Goal: Information Seeking & Learning: Learn about a topic

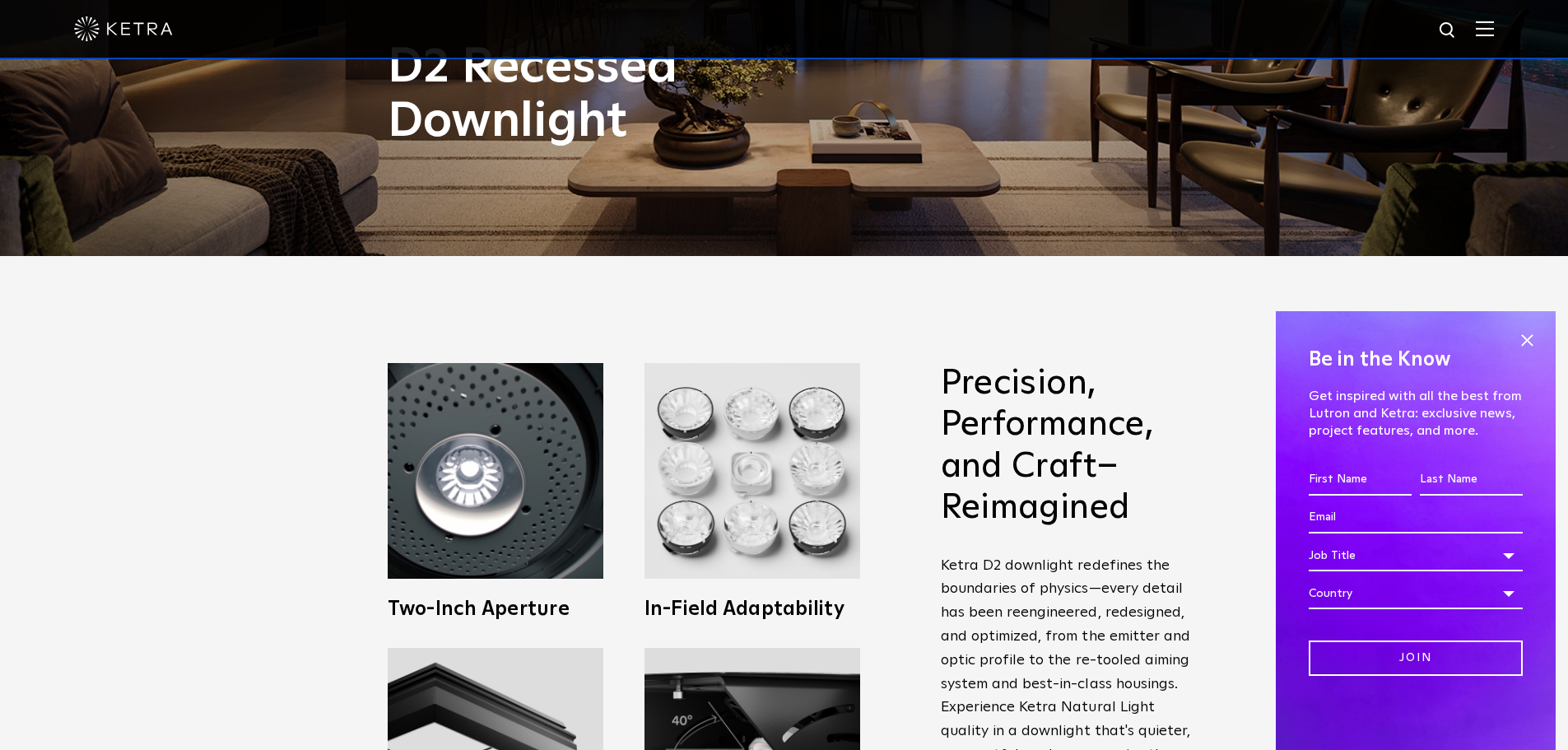
scroll to position [577, 0]
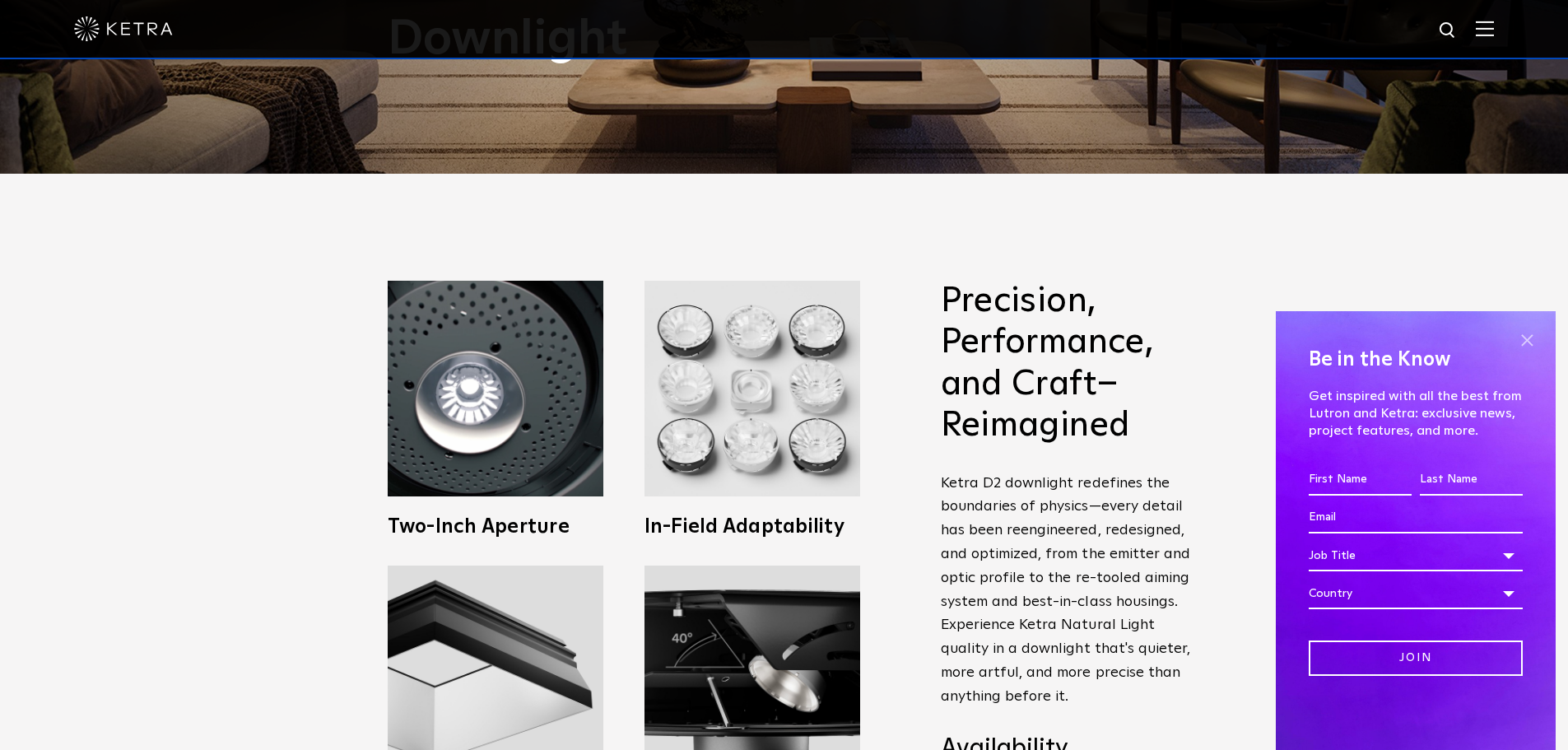
click at [1529, 341] on span at bounding box center [1527, 340] width 25 height 25
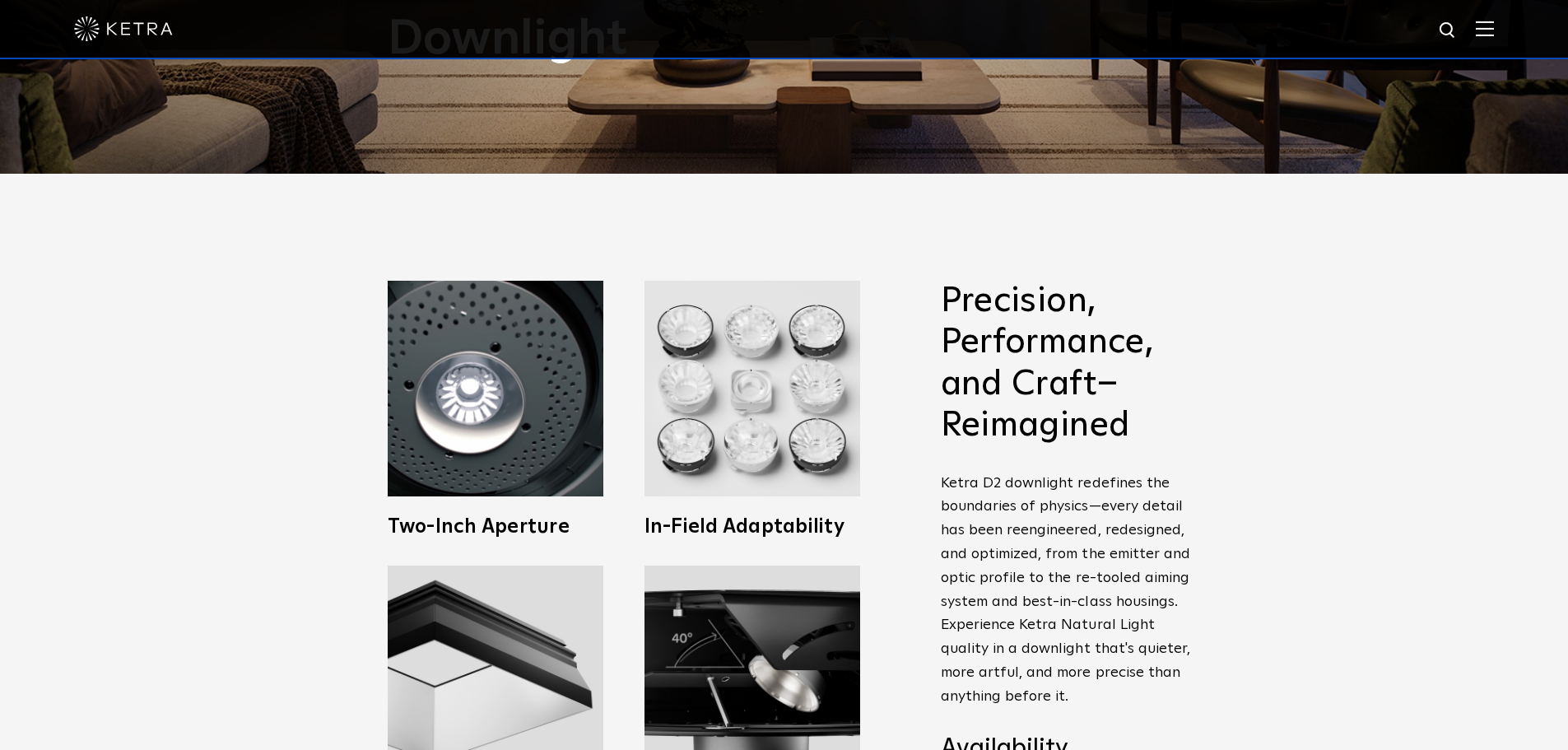
scroll to position [1235, 0]
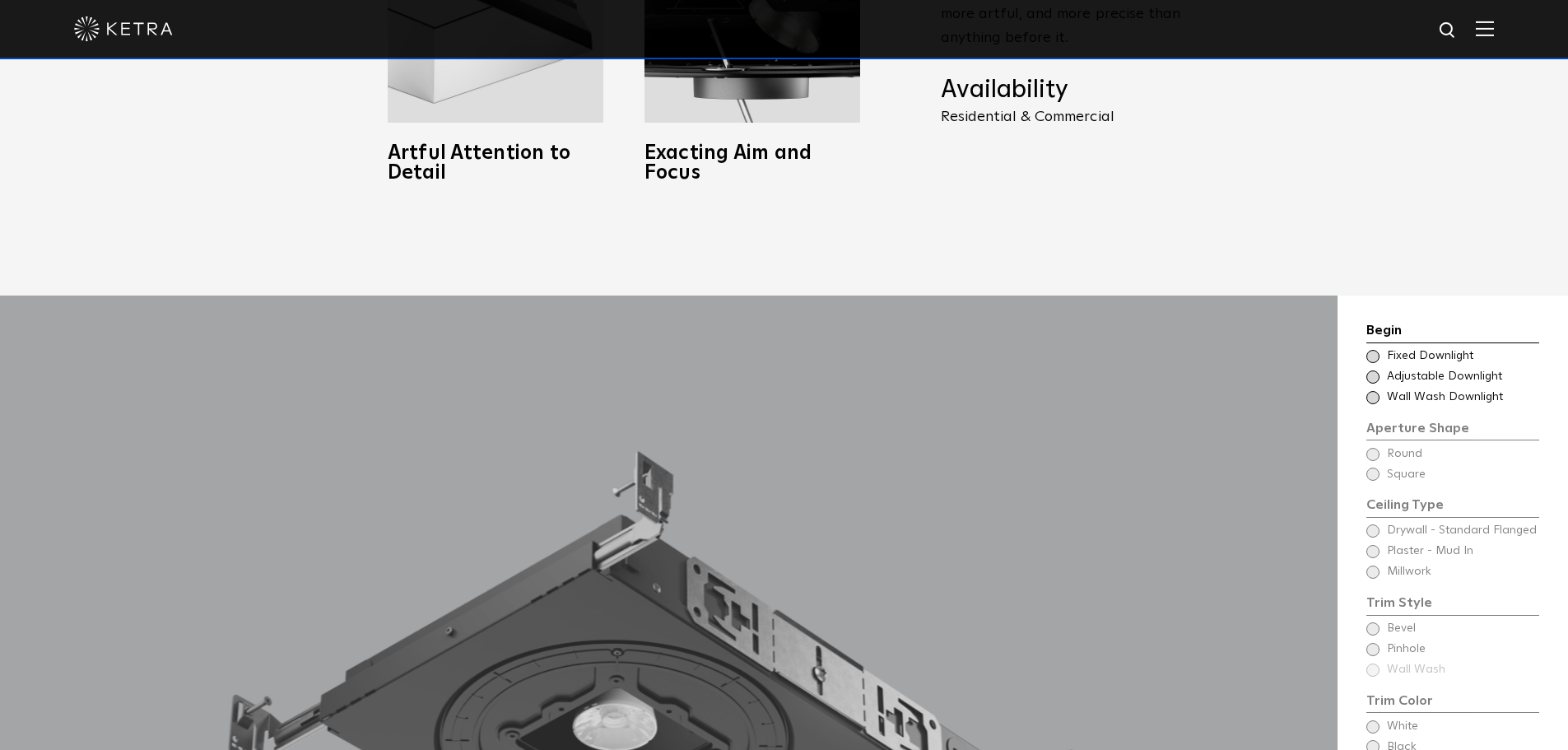
click at [1426, 400] on span "Wall Wash Downlight" at bounding box center [1462, 397] width 150 height 17
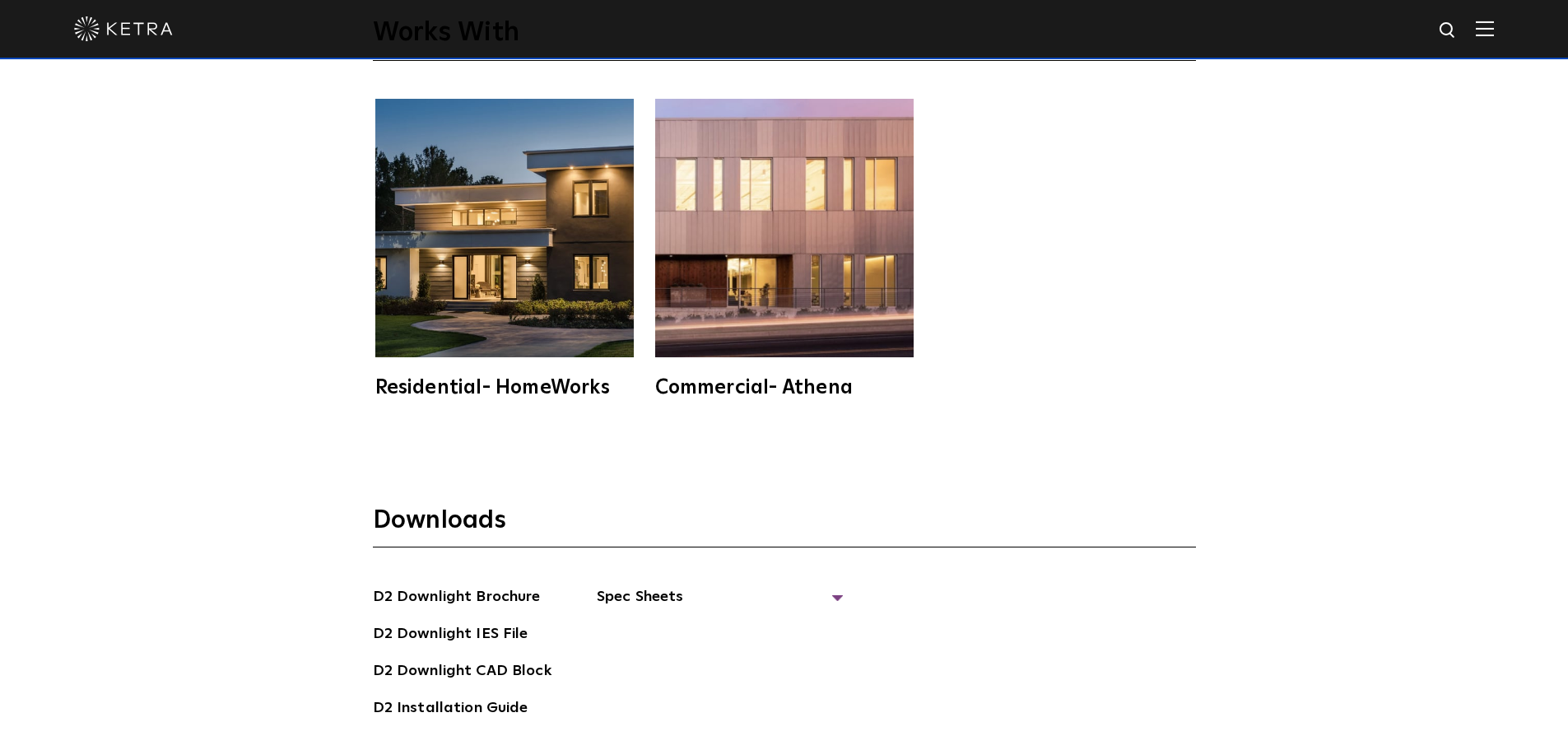
scroll to position [4859, 0]
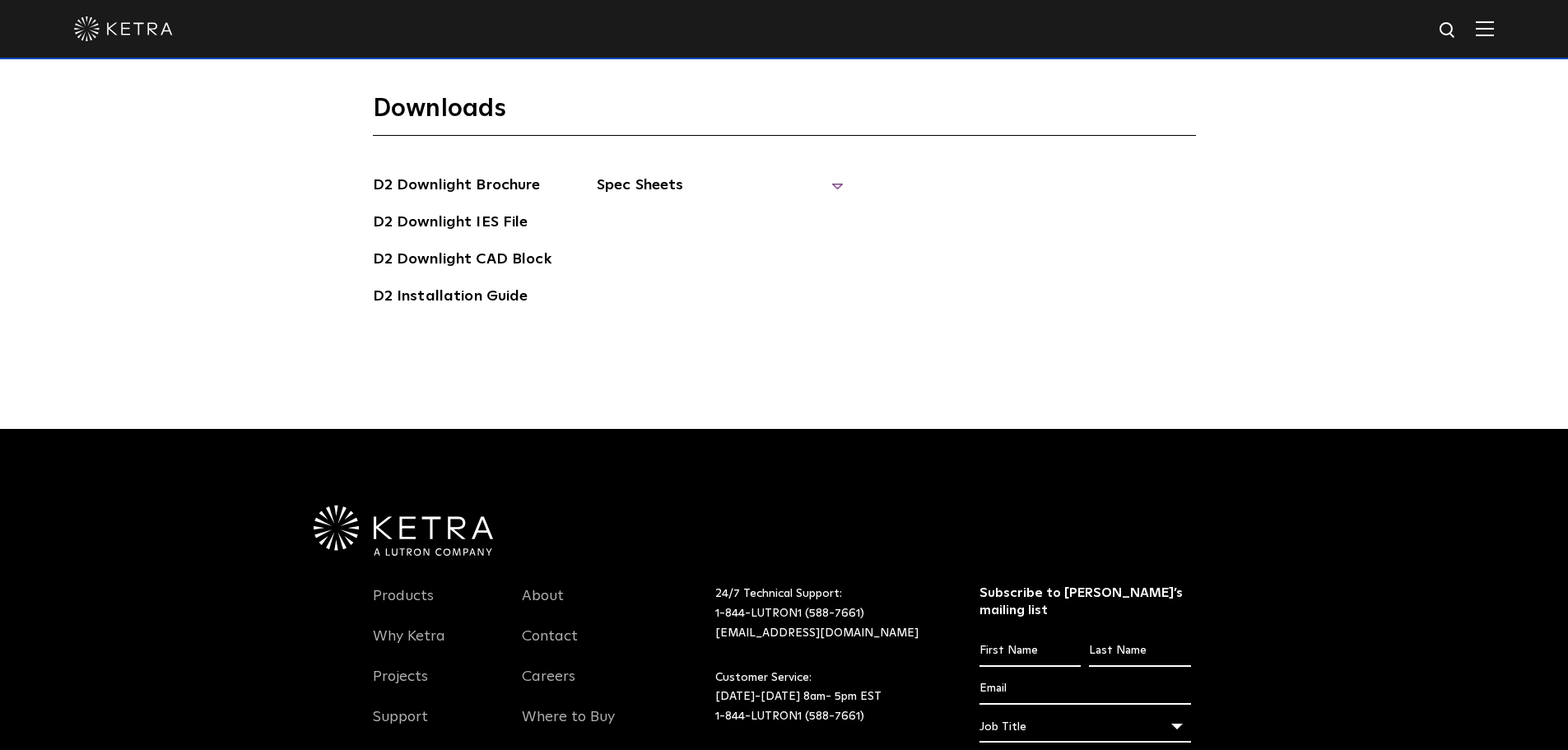
click at [641, 187] on span "Spec Sheets" at bounding box center [720, 192] width 247 height 36
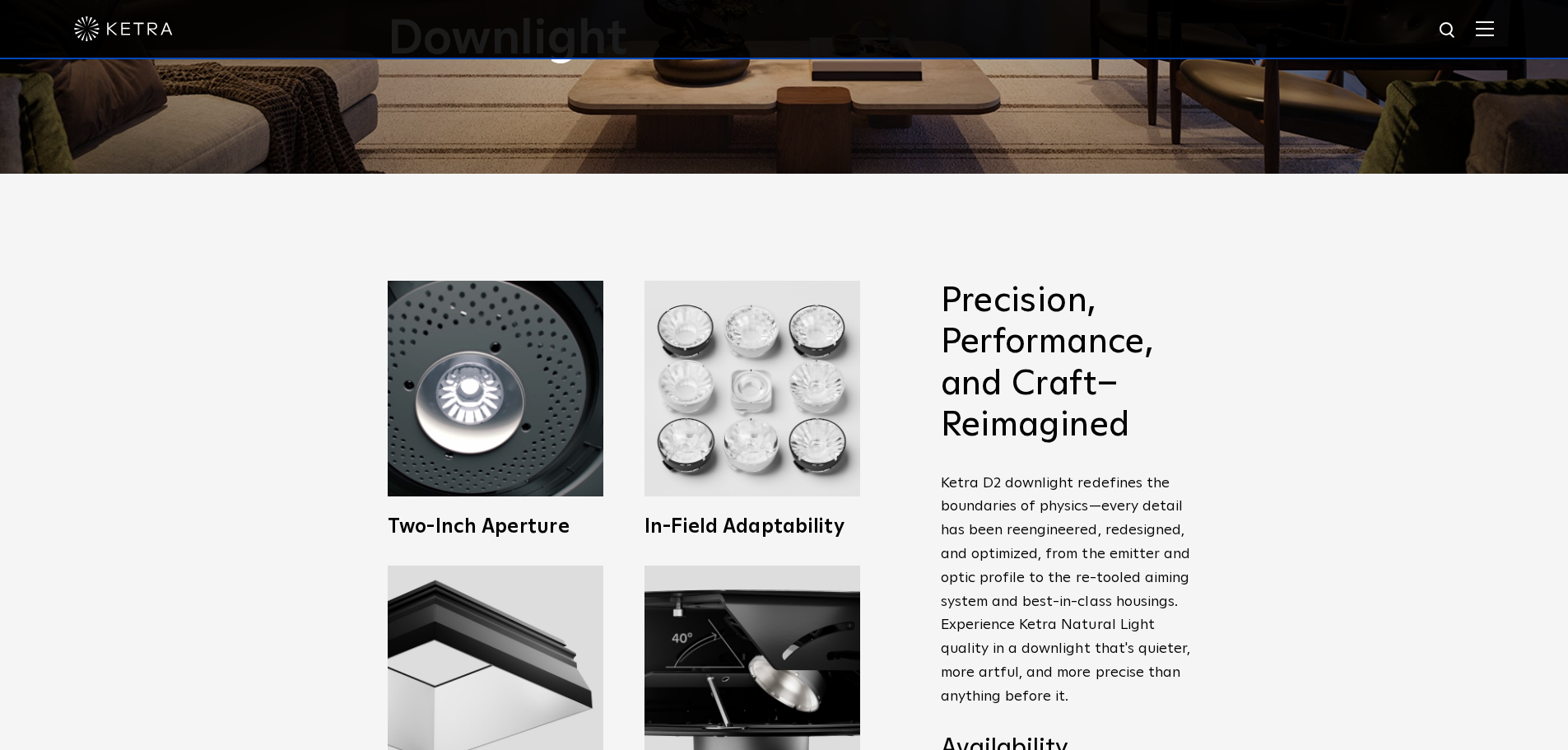
scroll to position [0, 0]
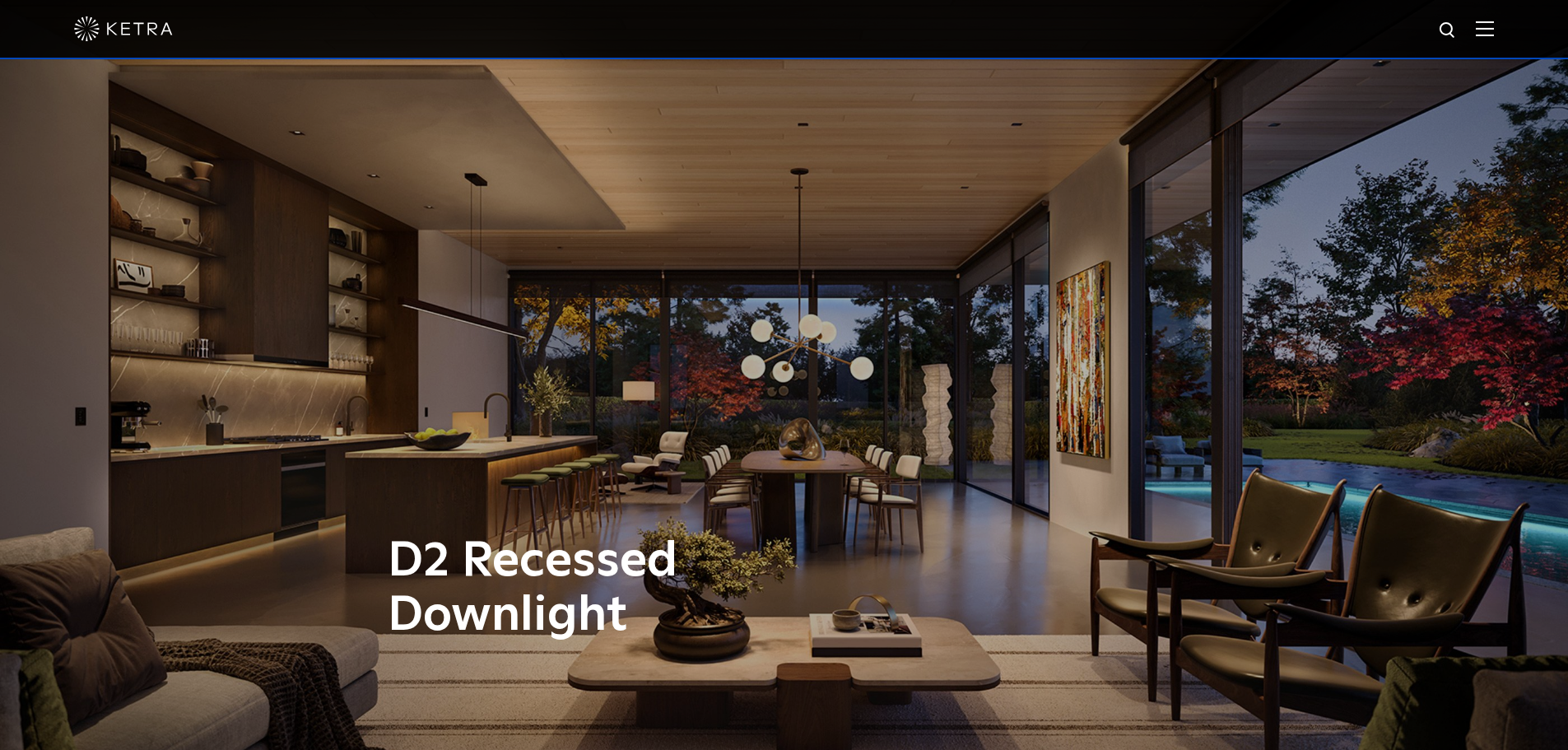
click at [1458, 25] on img at bounding box center [1448, 30] width 20 height 20
type input "RAINA"
click at [1396, 18] on button "Search" at bounding box center [1408, 31] width 25 height 25
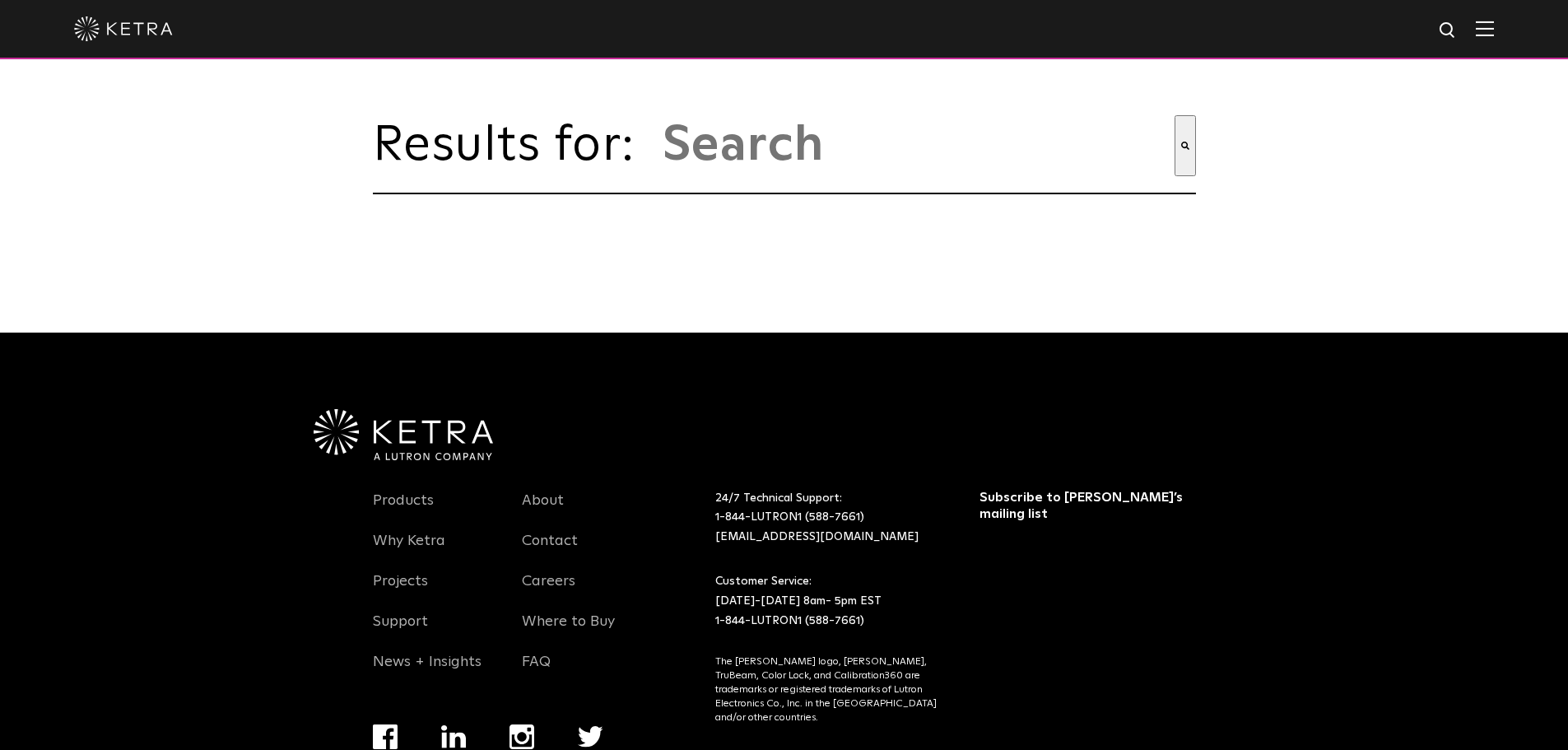
type input "raina"
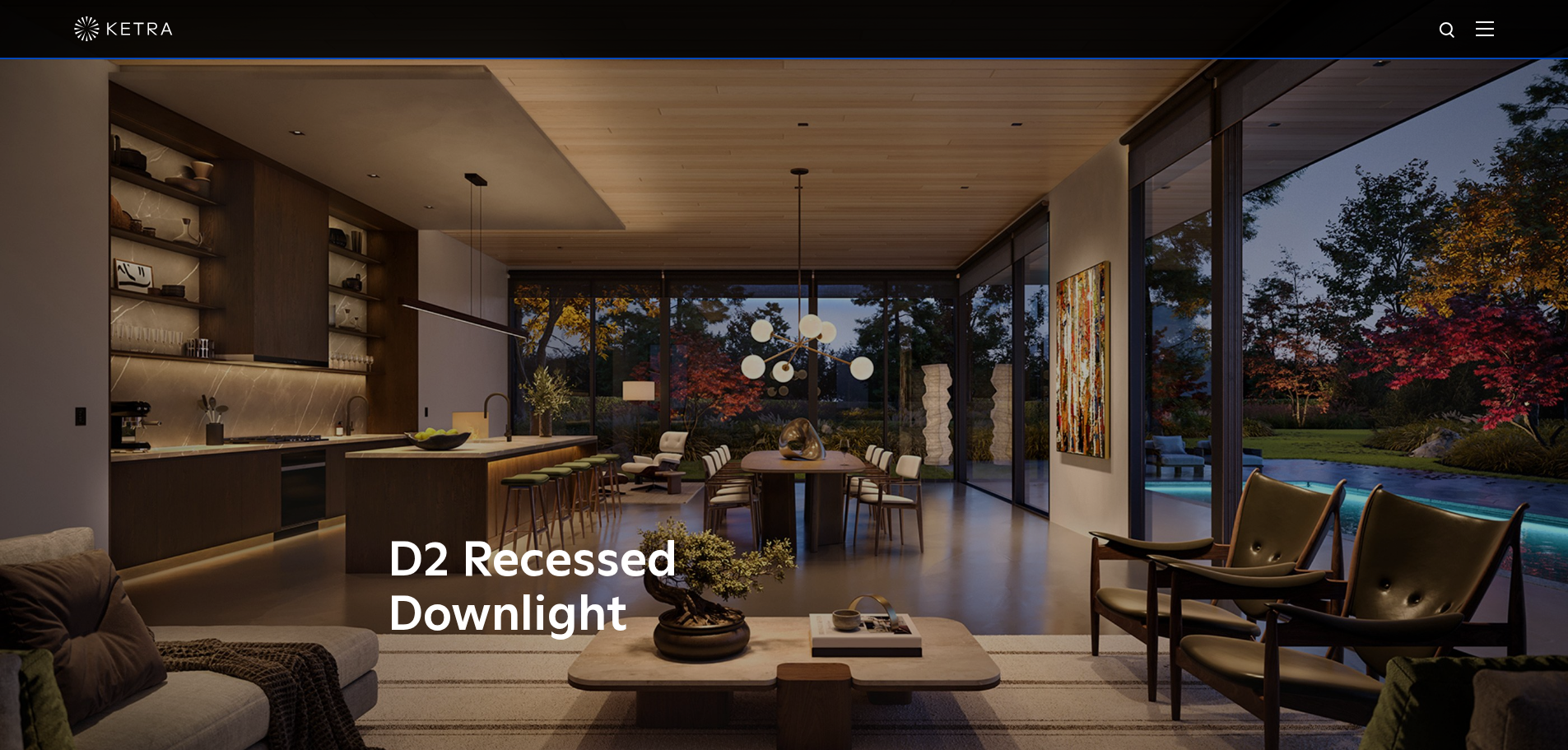
click at [1489, 36] on img at bounding box center [1485, 28] width 18 height 16
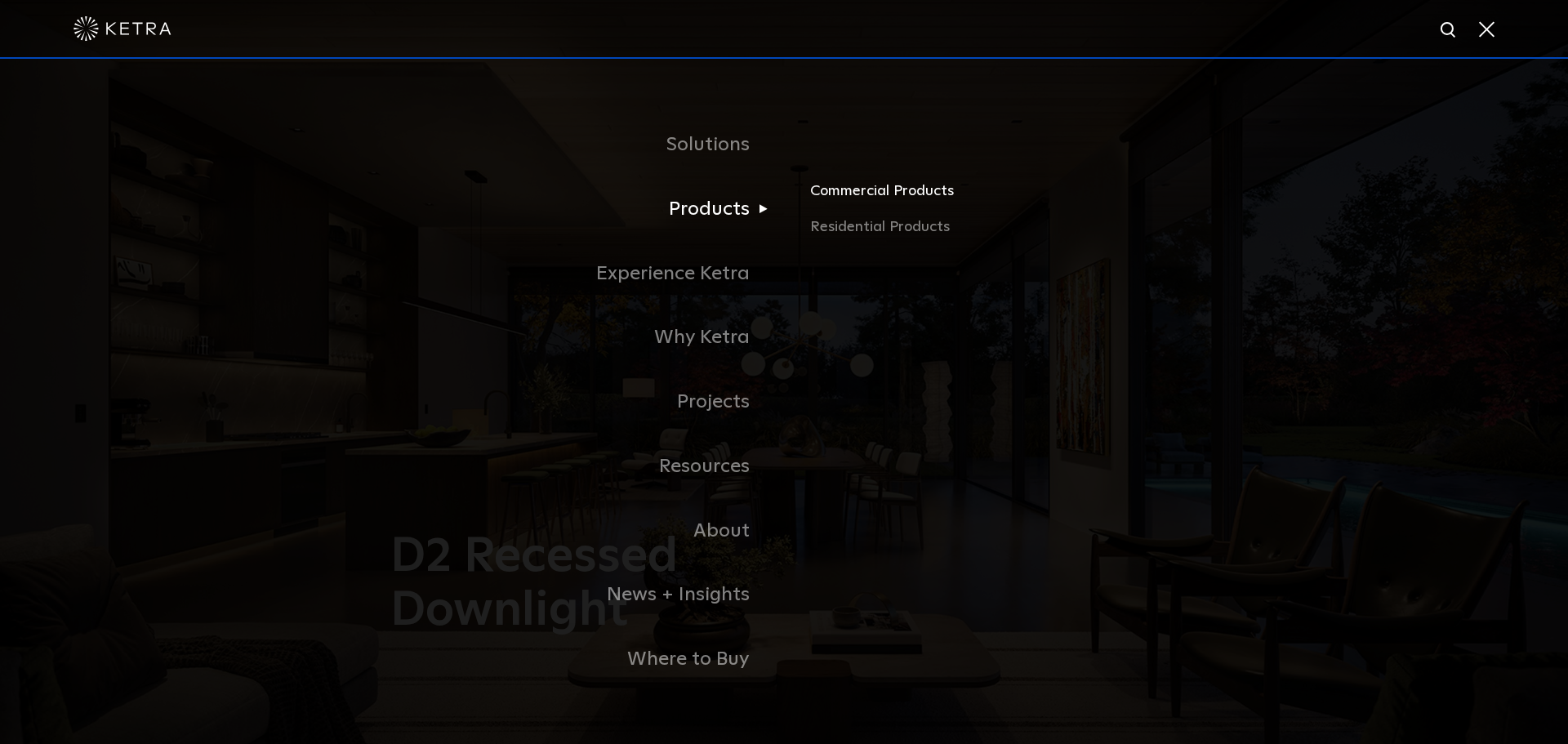
click at [827, 197] on link "Commercial Products" at bounding box center [1001, 197] width 382 height 36
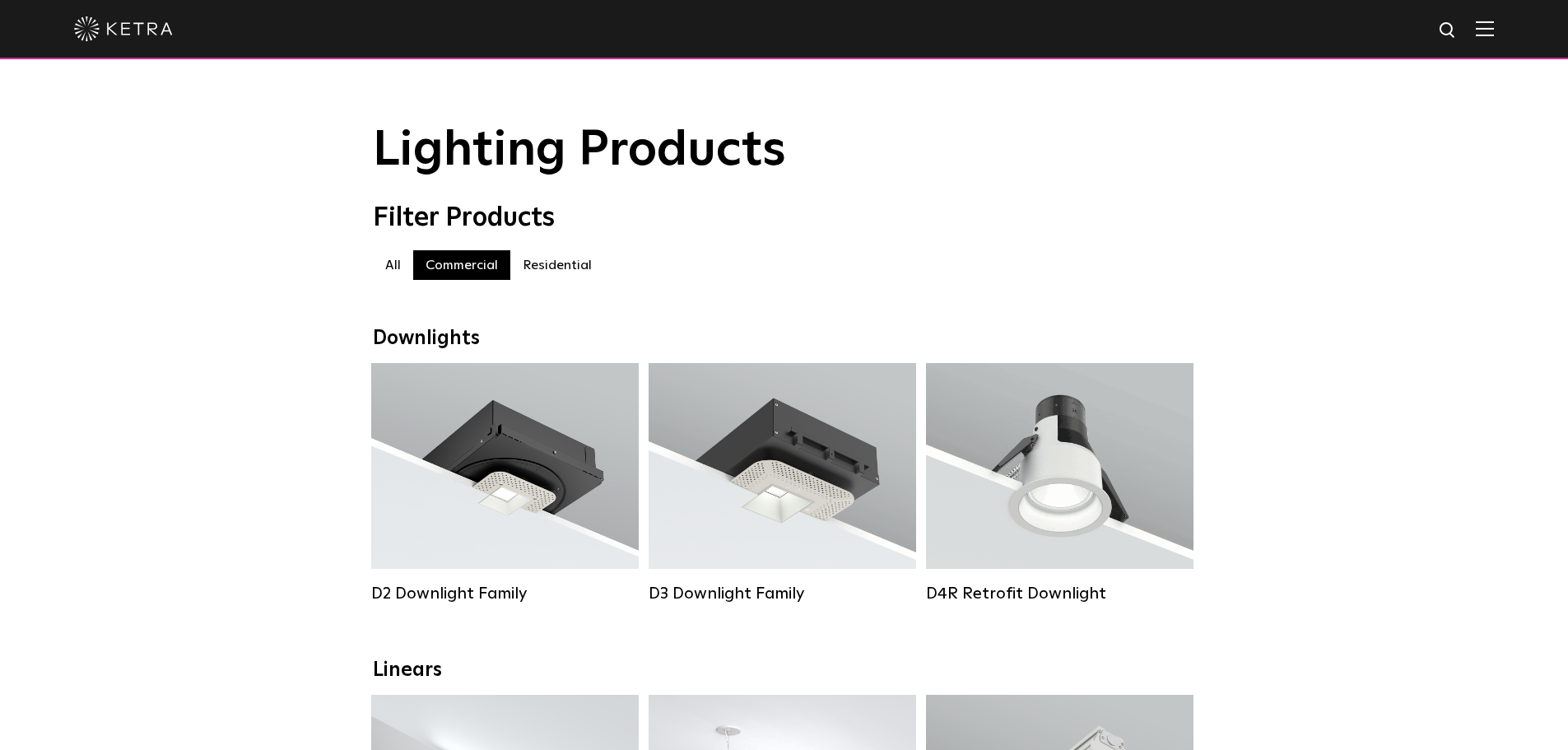
scroll to position [83, 0]
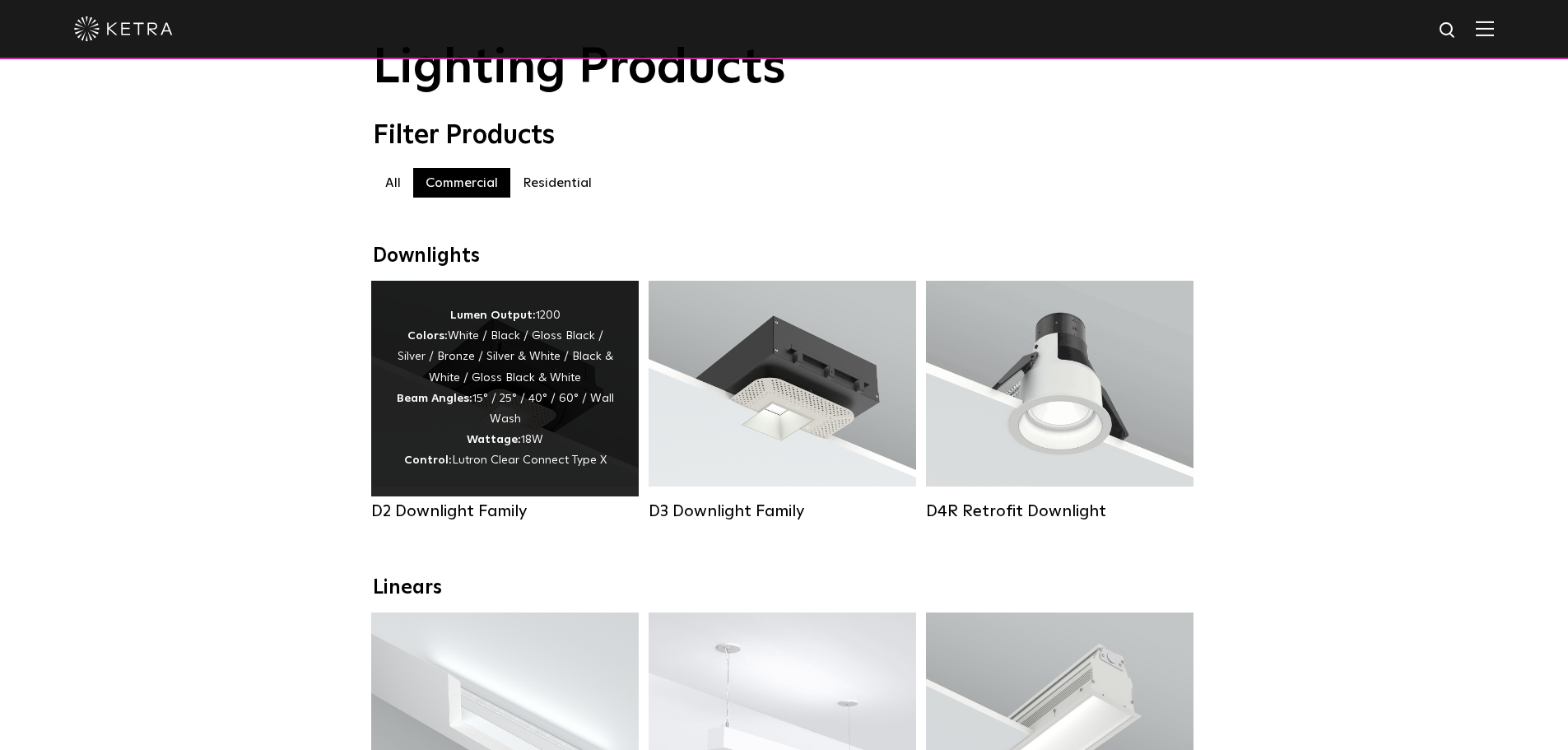
click at [448, 368] on div "Lumen Output: 1200 Colors: White / Black / Gloss Black / Silver / Bronze / Silv…" at bounding box center [505, 388] width 218 height 166
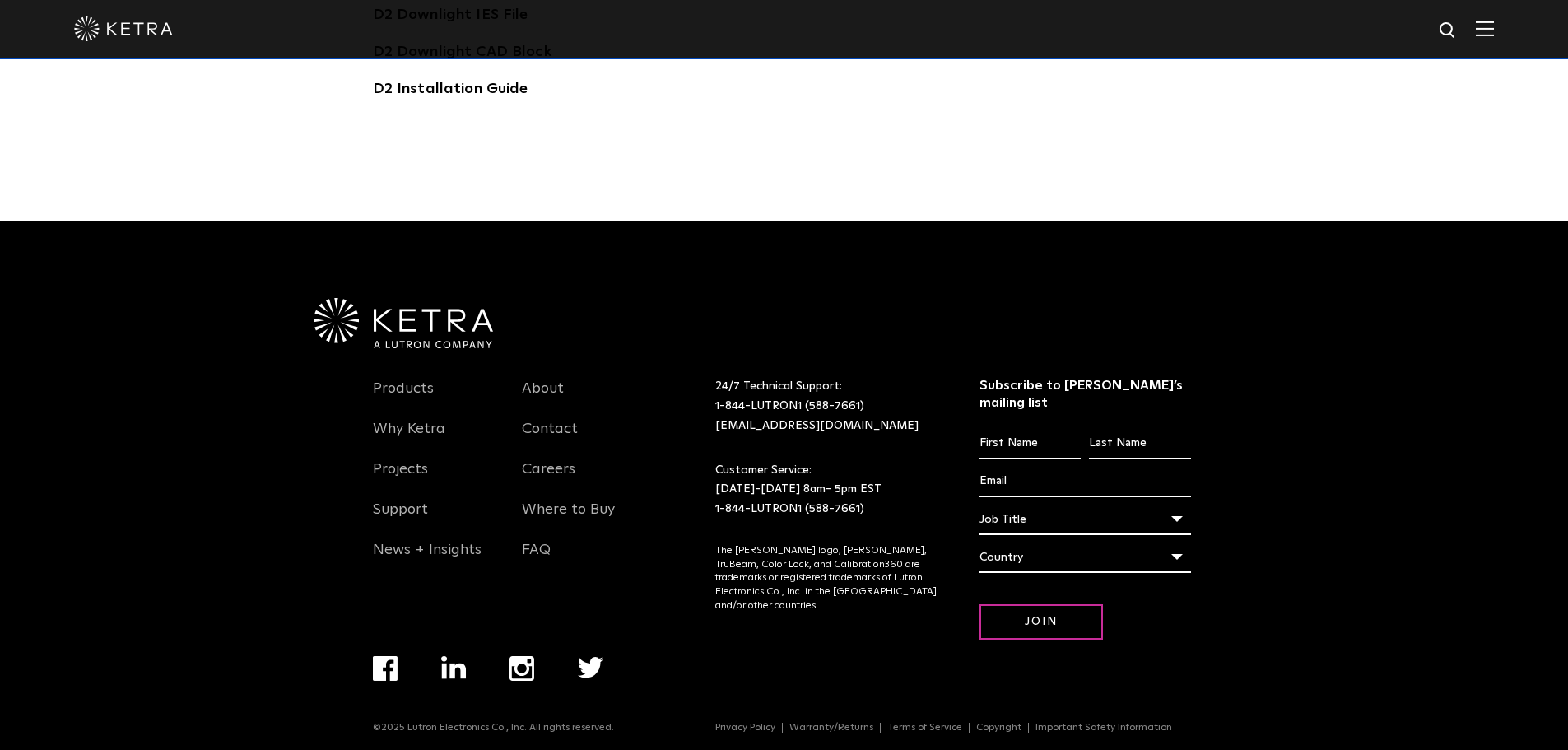
scroll to position [4161, 0]
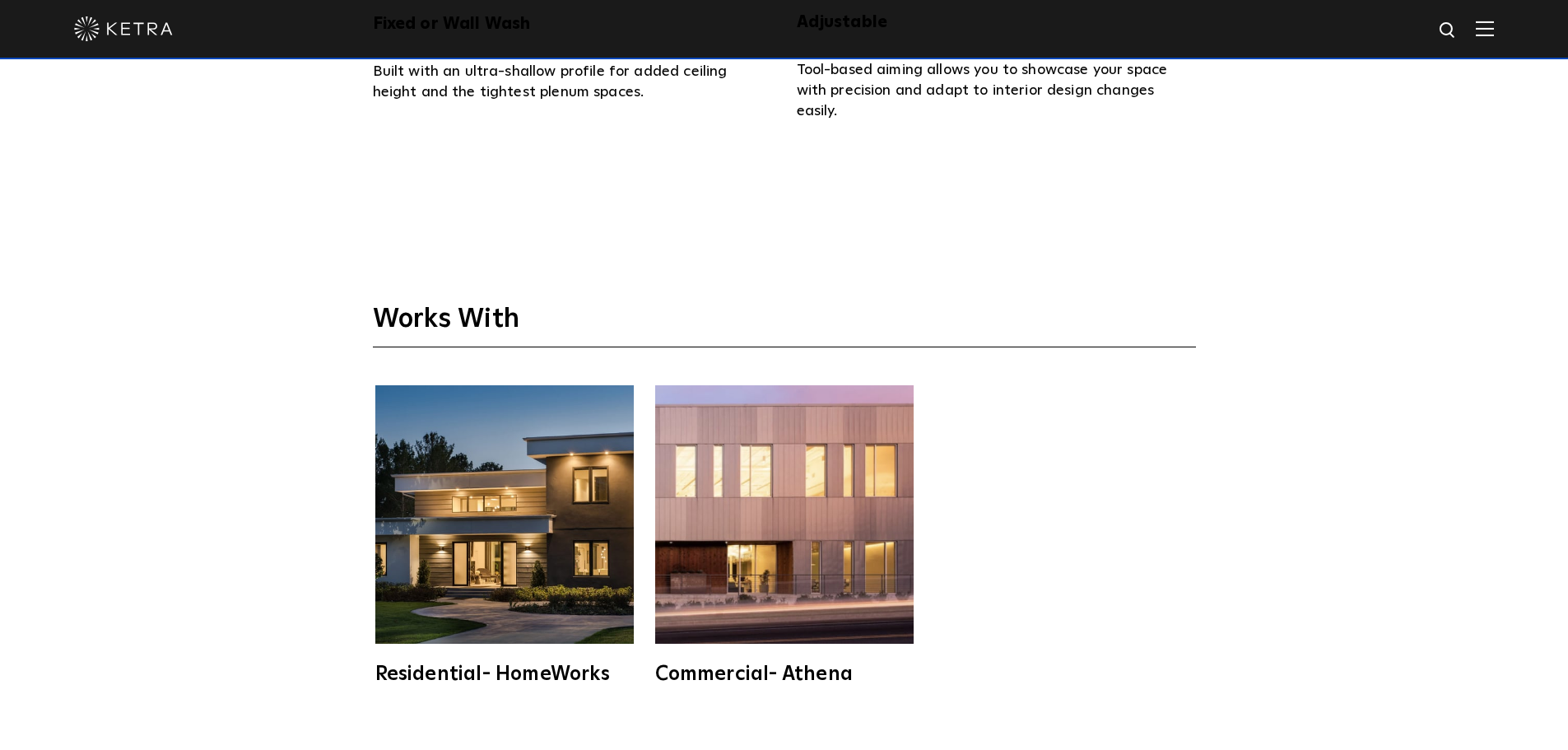
drag, startPoint x: 1353, startPoint y: 236, endPoint x: 1361, endPoint y: 227, distance: 12.0
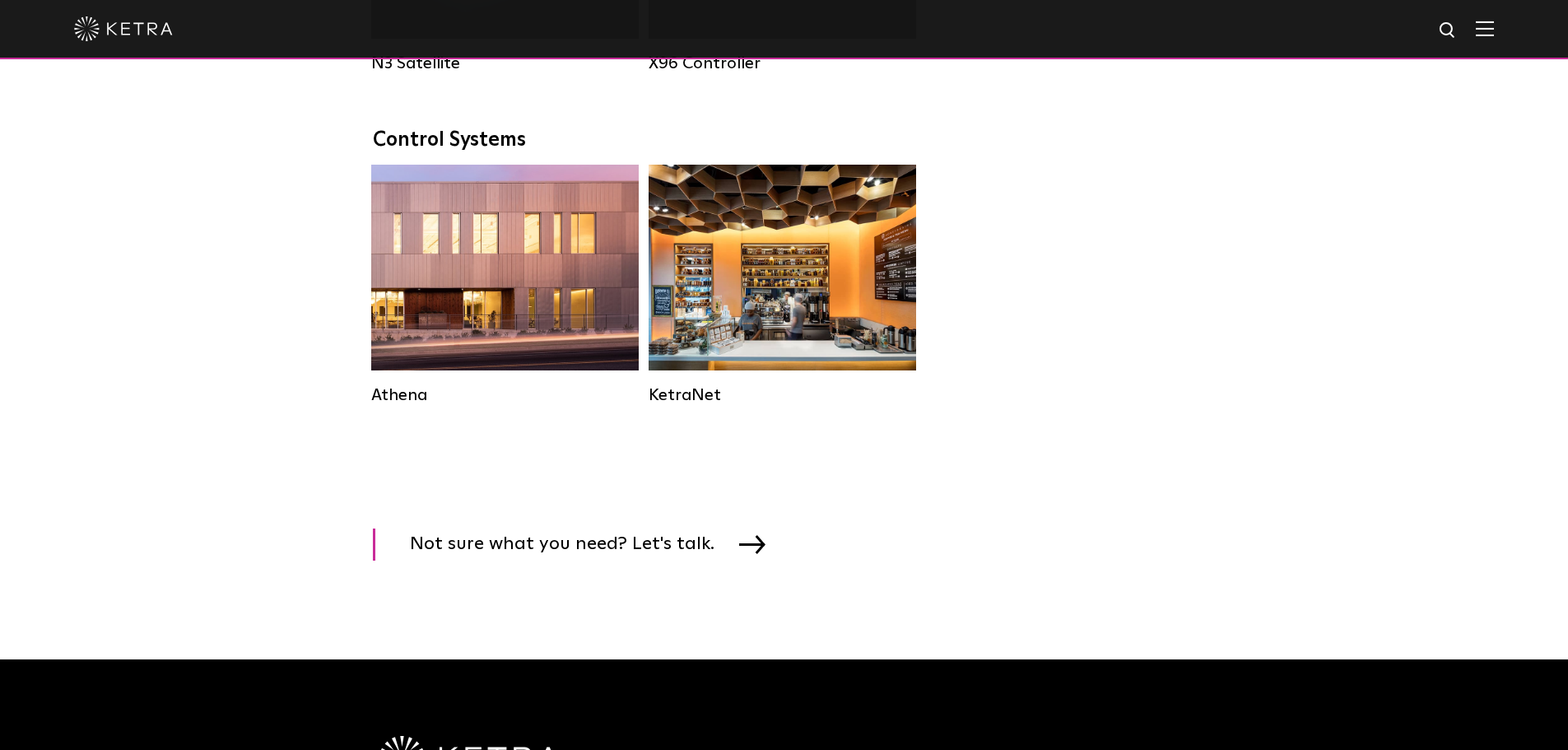
scroll to position [2471, 0]
